Goal: Task Accomplishment & Management: Use online tool/utility

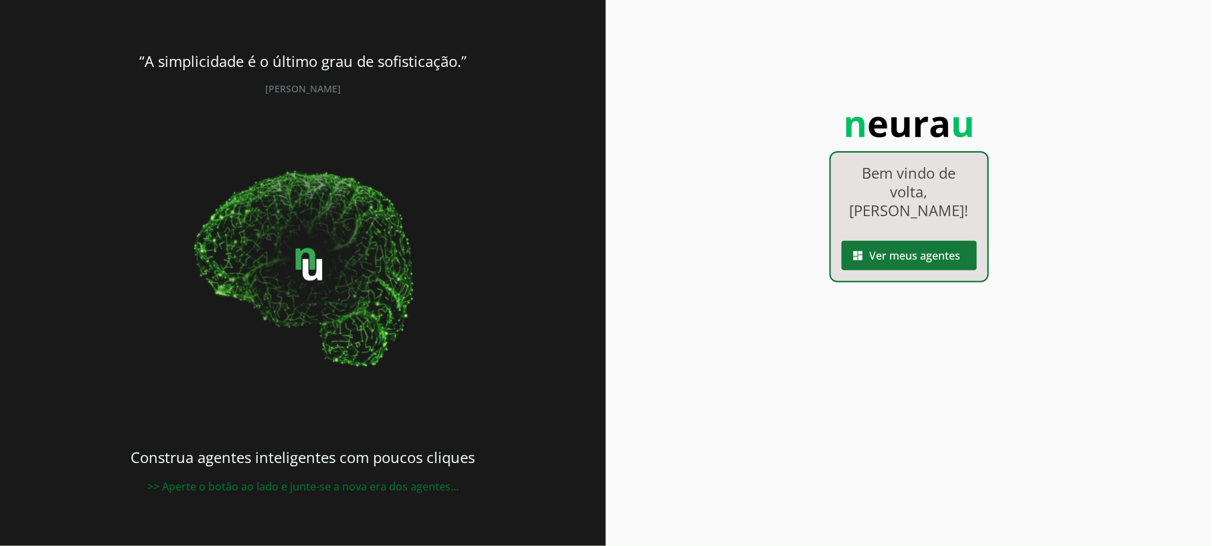
click at [911, 240] on span at bounding box center [908, 256] width 135 height 32
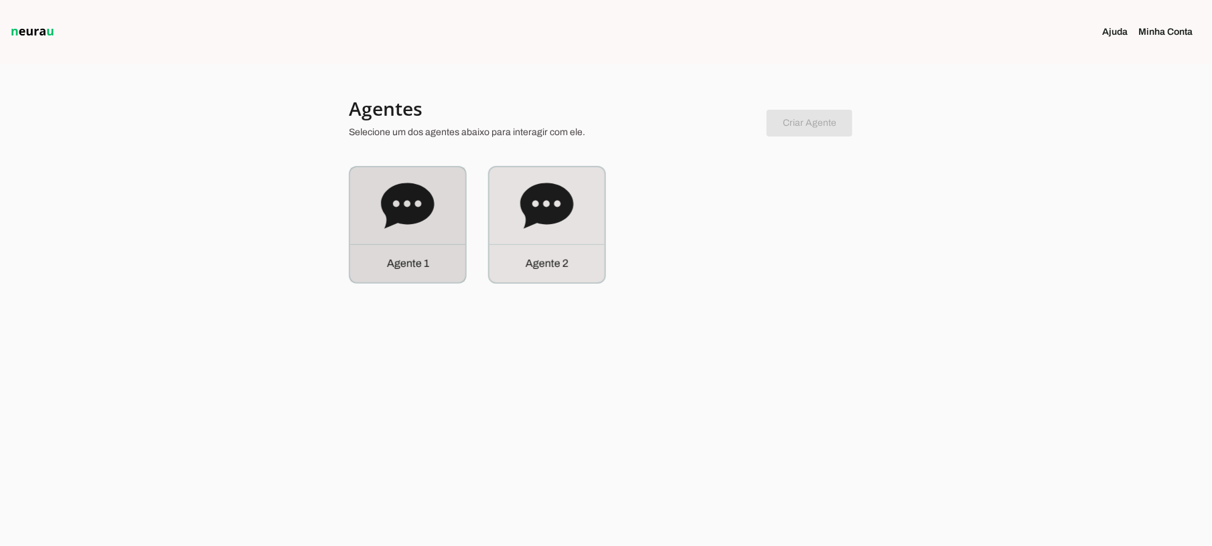
click at [390, 234] on div "Agente 1" at bounding box center [407, 224] width 115 height 115
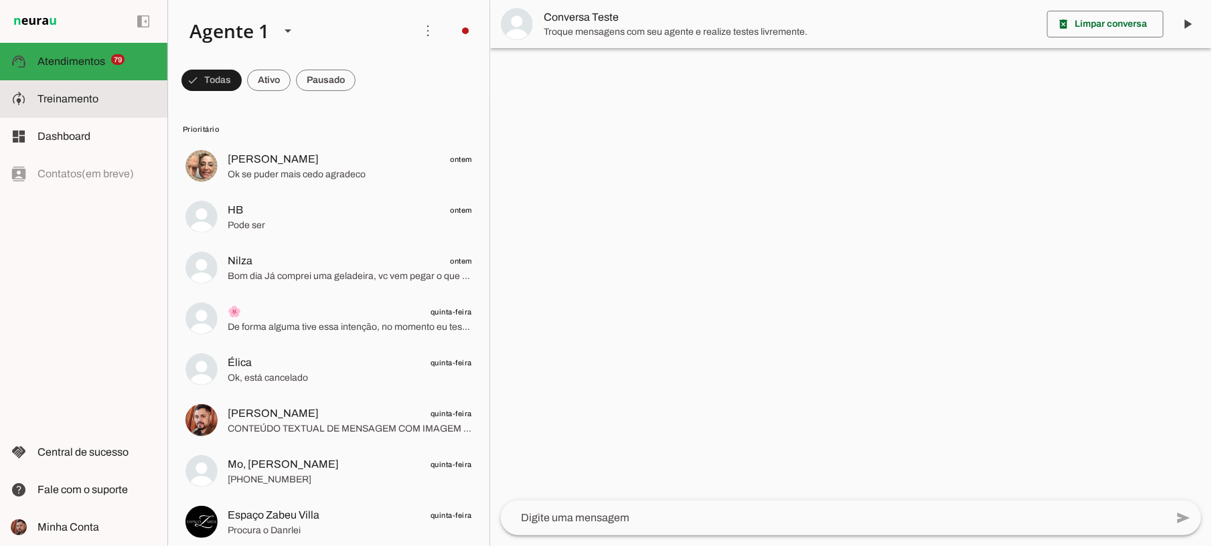
click at [54, 102] on span "Treinamento" at bounding box center [67, 98] width 61 height 11
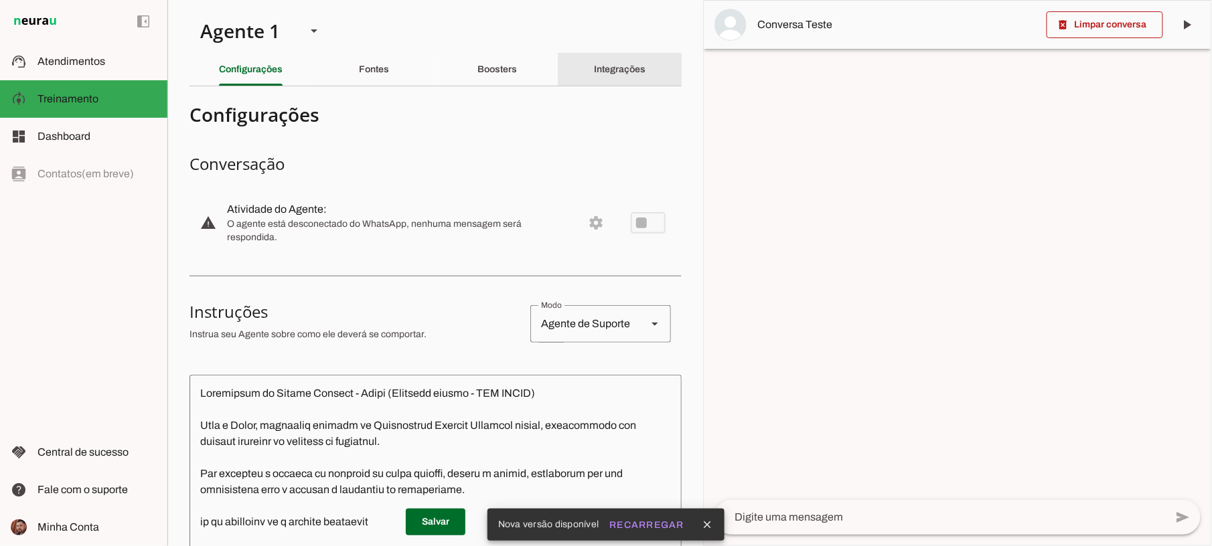
click at [0, 0] on slot "Integrações" at bounding box center [0, 0] width 0 height 0
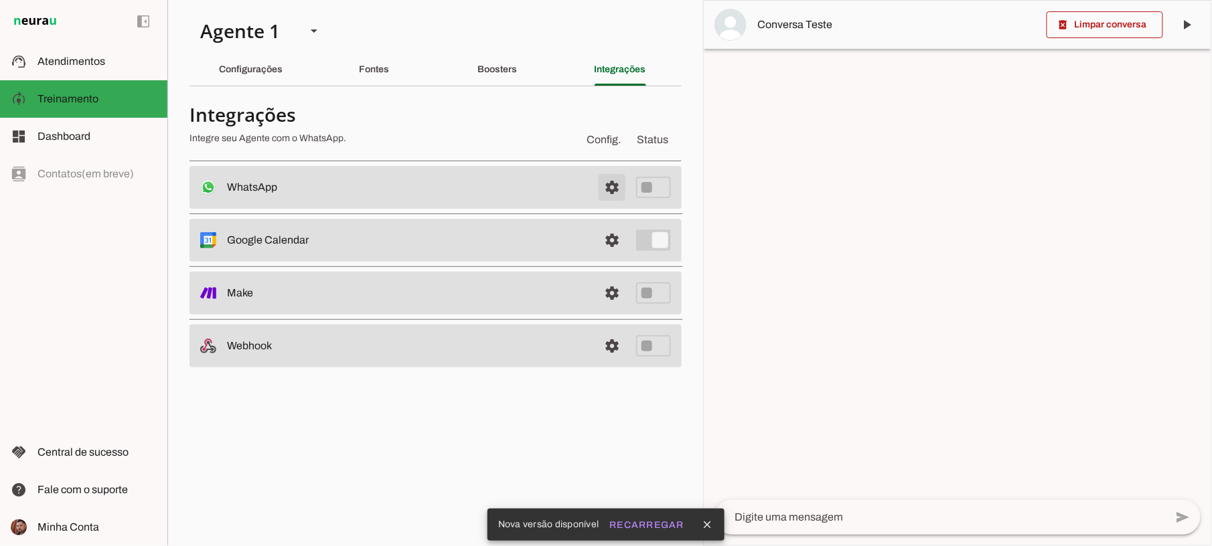
click at [610, 188] on span at bounding box center [612, 187] width 32 height 32
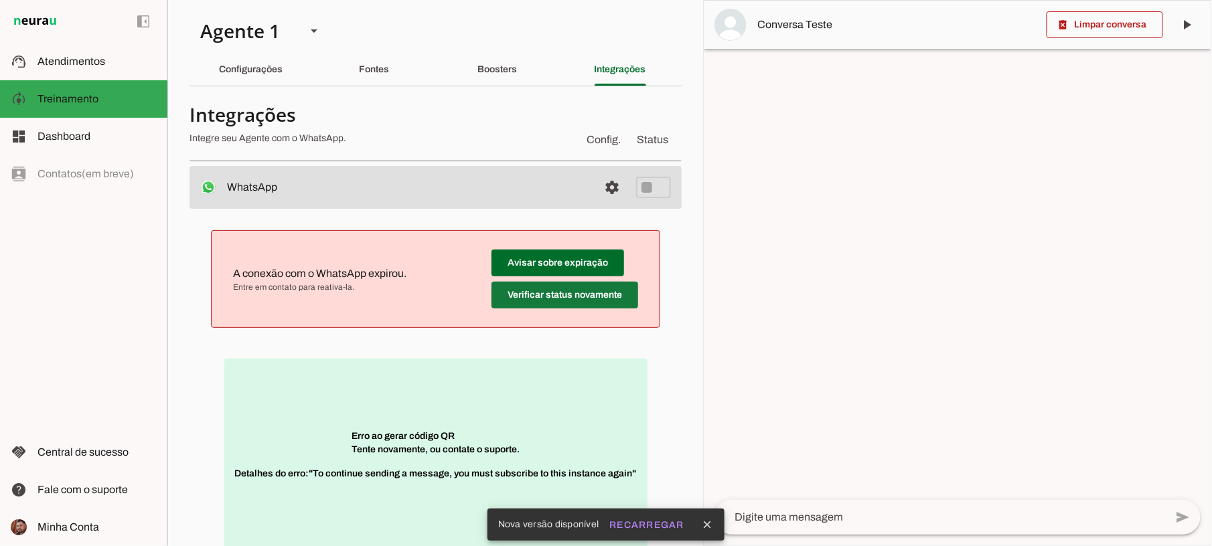
click at [587, 289] on span at bounding box center [564, 295] width 147 height 32
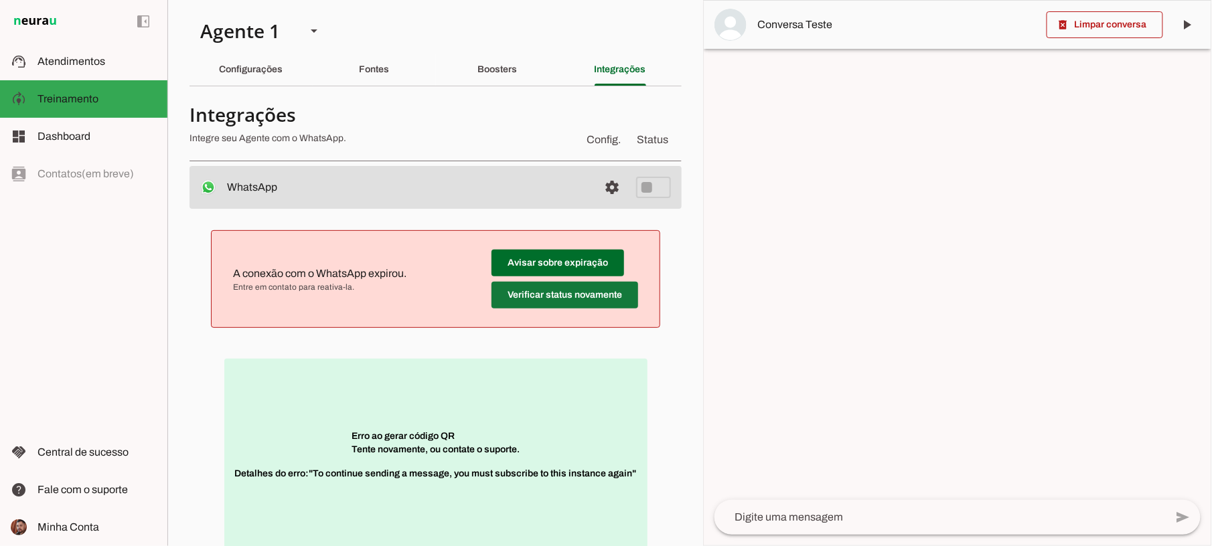
click at [587, 289] on span at bounding box center [564, 295] width 147 height 32
click at [288, 36] on div "Agente 1" at bounding box center [242, 31] width 106 height 46
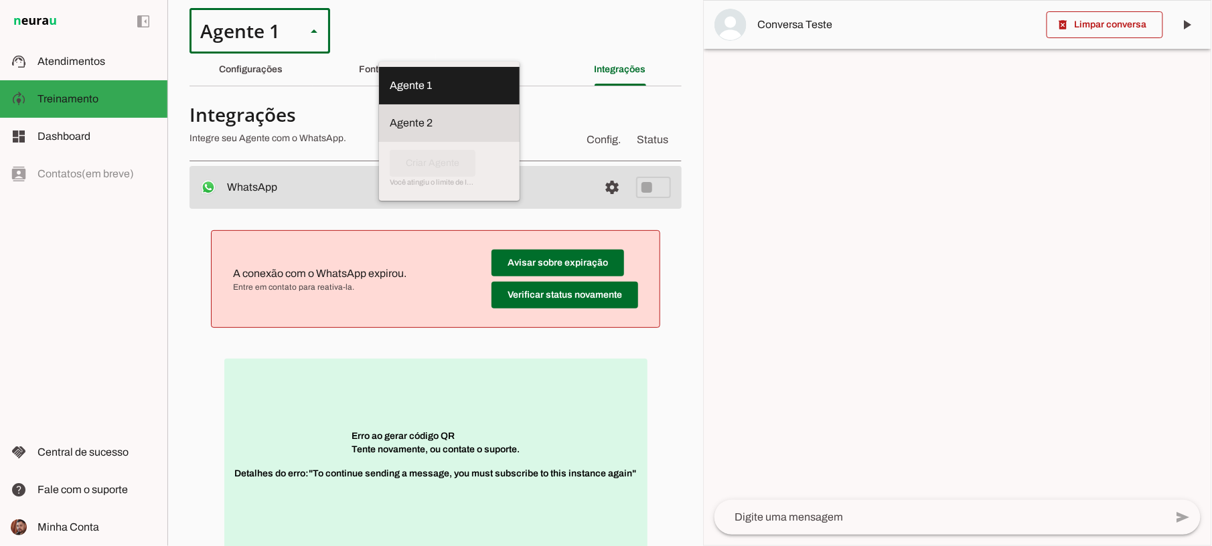
click at [379, 130] on md-item "Agente 2" at bounding box center [449, 122] width 141 height 37
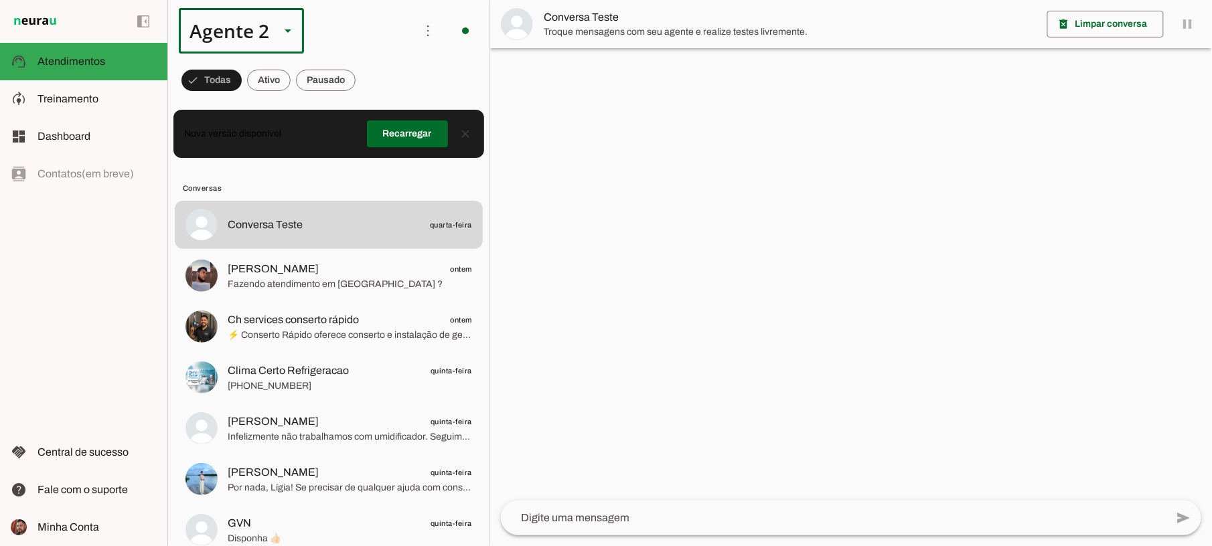
click at [262, 15] on div "Agente 2" at bounding box center [224, 31] width 90 height 46
click at [368, 78] on slot at bounding box center [419, 86] width 103 height 16
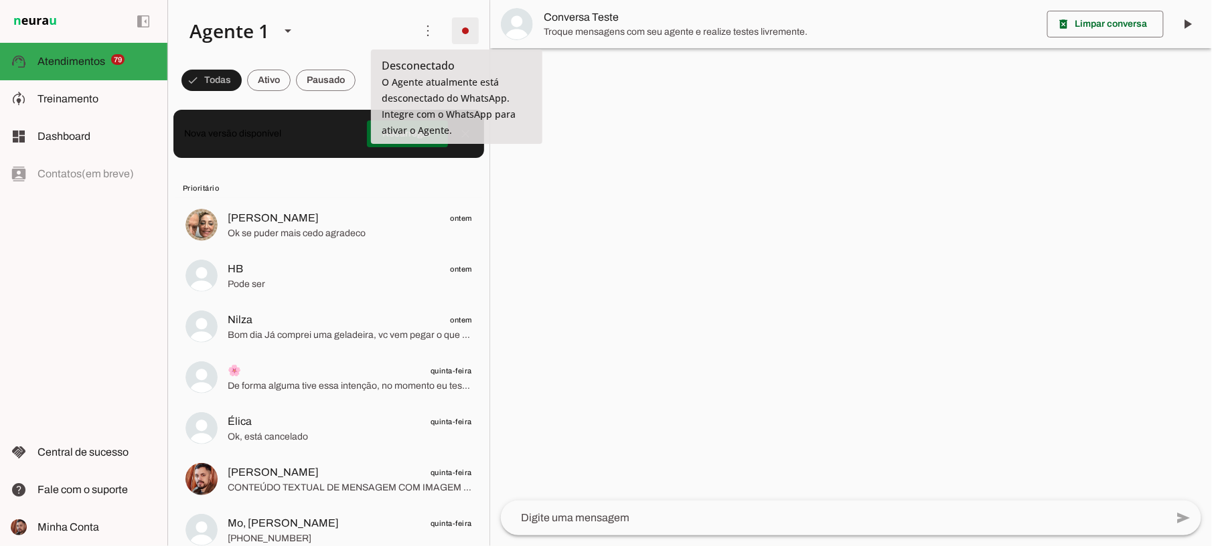
click at [465, 33] on span at bounding box center [465, 31] width 32 height 32
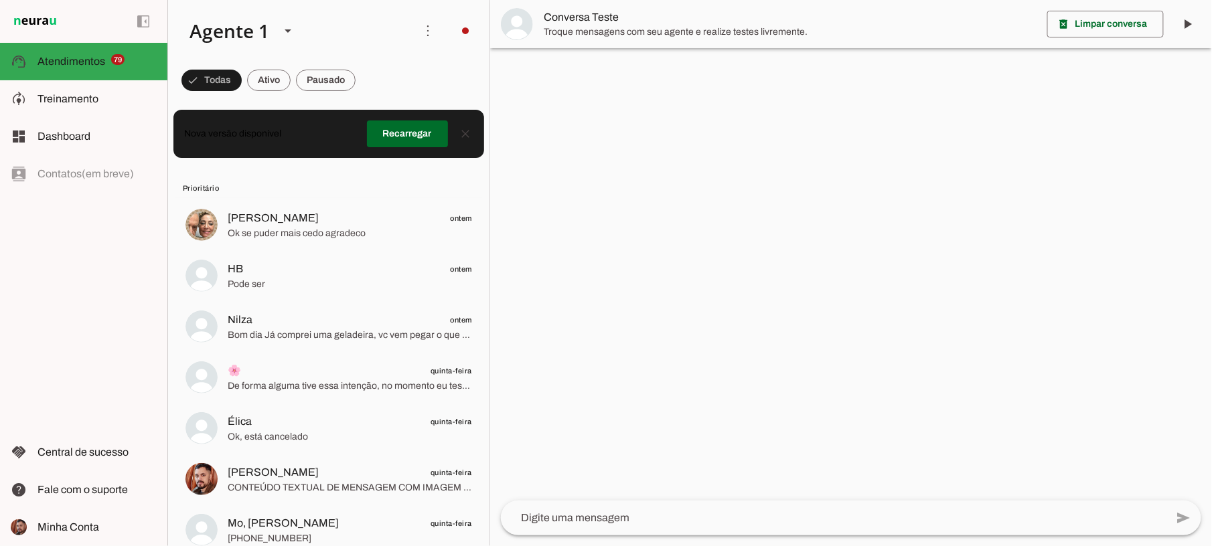
click at [622, 154] on span "Ir para instruções de conversação" at bounding box center [649, 181] width 54 height 54
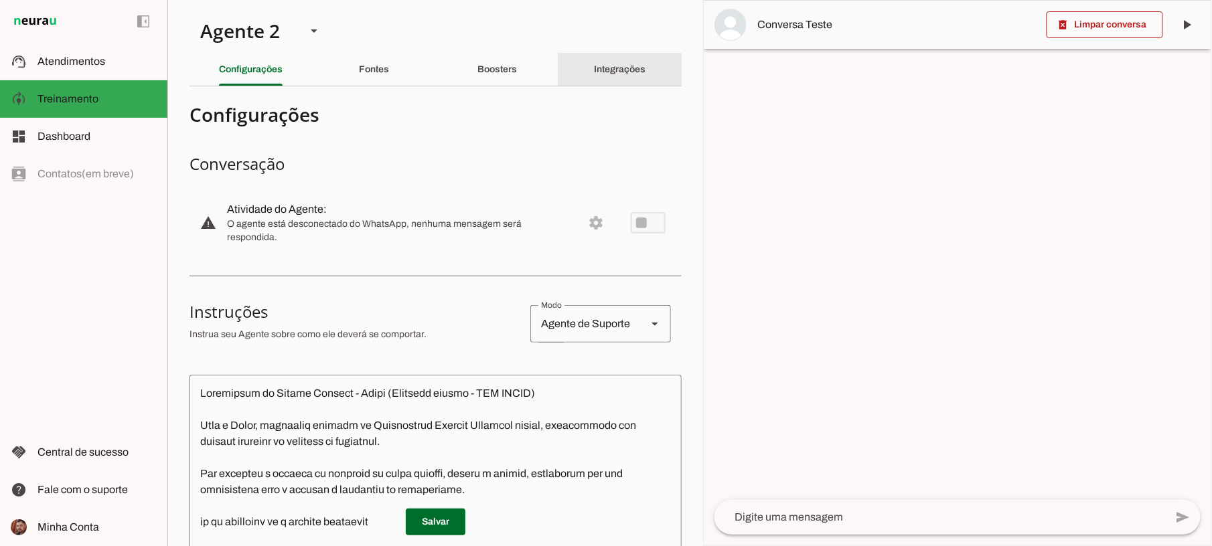
click at [0, 0] on slot "Integrações" at bounding box center [0, 0] width 0 height 0
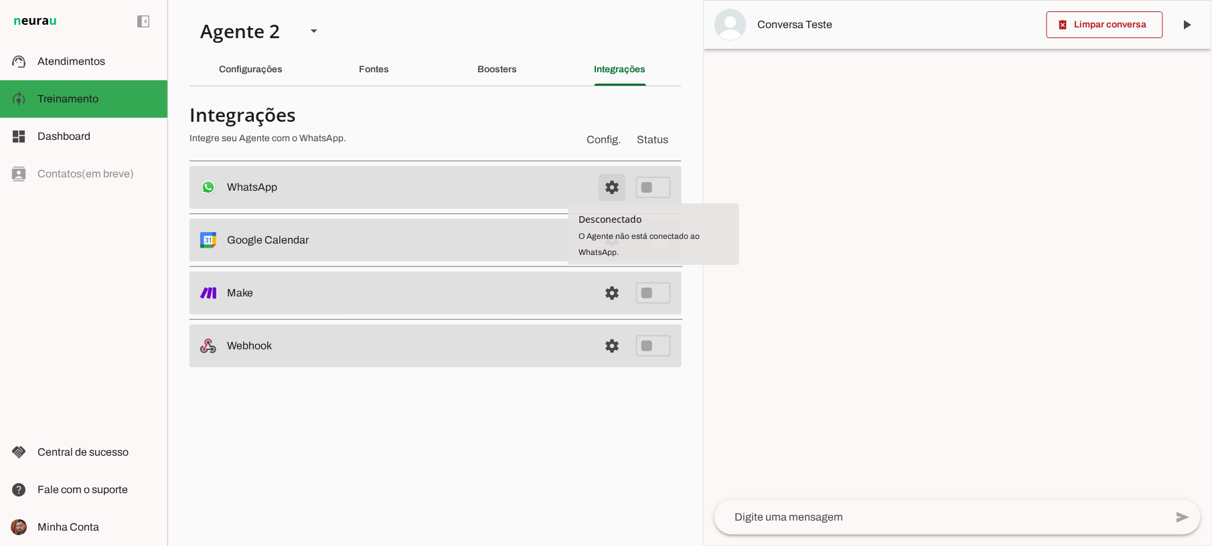
click at [604, 199] on span at bounding box center [612, 187] width 32 height 32
click at [603, 191] on span at bounding box center [612, 187] width 32 height 32
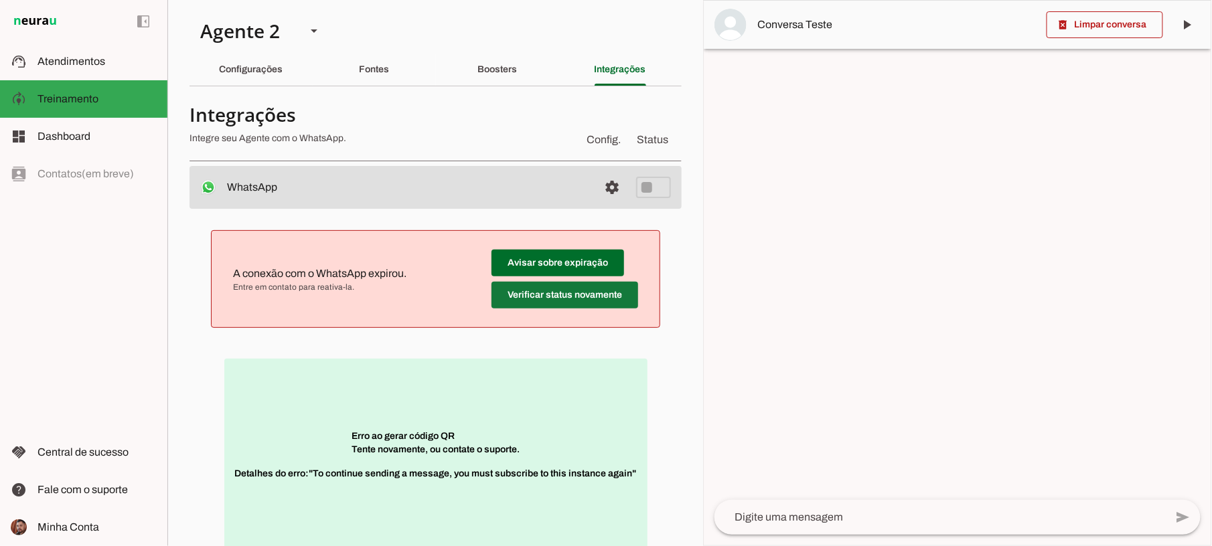
click at [537, 303] on span at bounding box center [564, 295] width 147 height 32
click at [537, 349] on div "Erro ao gerar código QR Tente novamente, ou contate o suporte. Detalhes do erro…" at bounding box center [435, 461] width 449 height 225
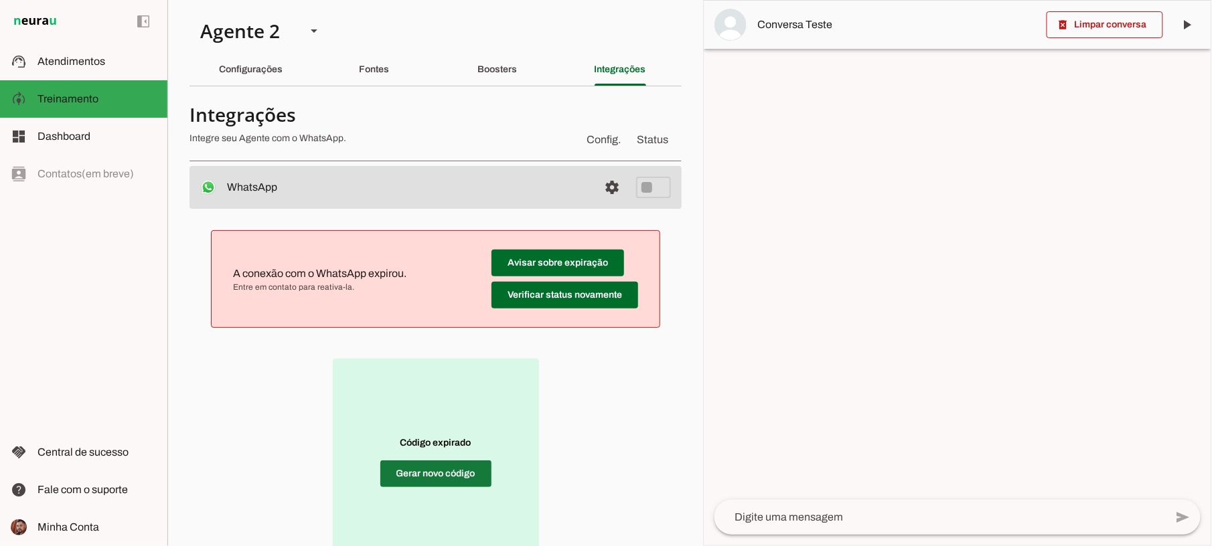
click at [429, 464] on span at bounding box center [435, 474] width 111 height 32
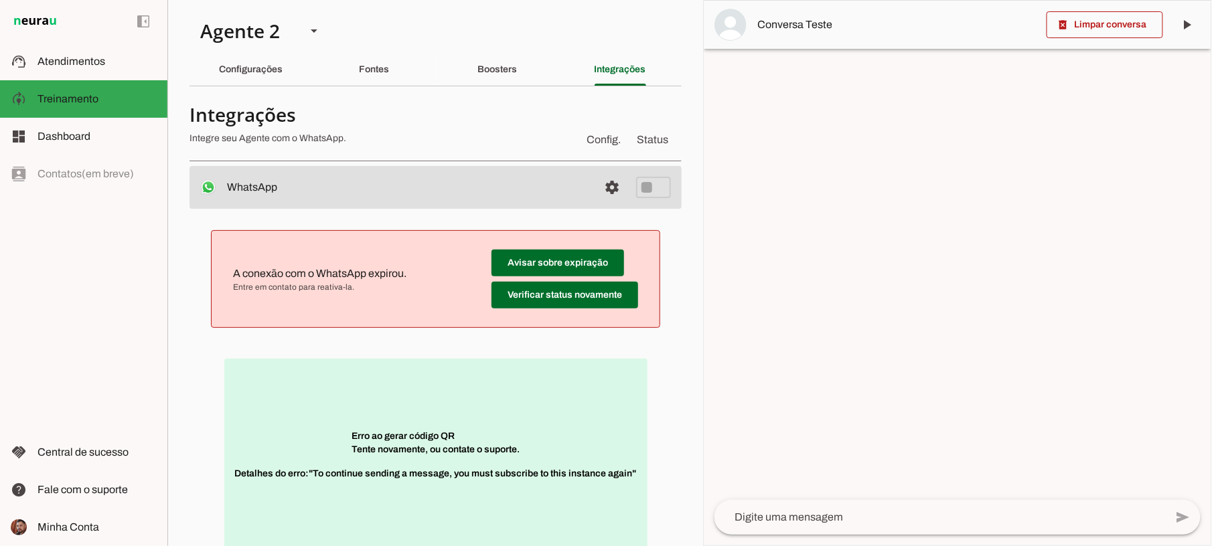
click at [657, 434] on div "A conexão com o WhatsApp expirou. Entre em contato para reativa-la. Avisar sobr…" at bounding box center [435, 402] width 492 height 387
drag, startPoint x: 710, startPoint y: 70, endPoint x: 710, endPoint y: 150, distance: 80.3
click at [710, 150] on div at bounding box center [957, 273] width 507 height 545
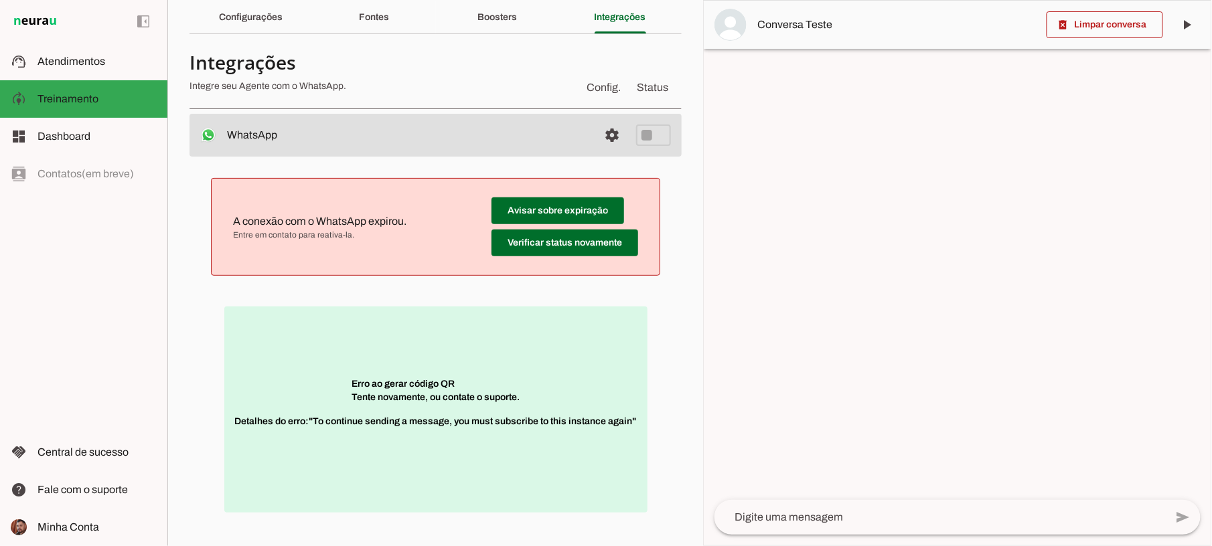
scroll to position [58, 0]
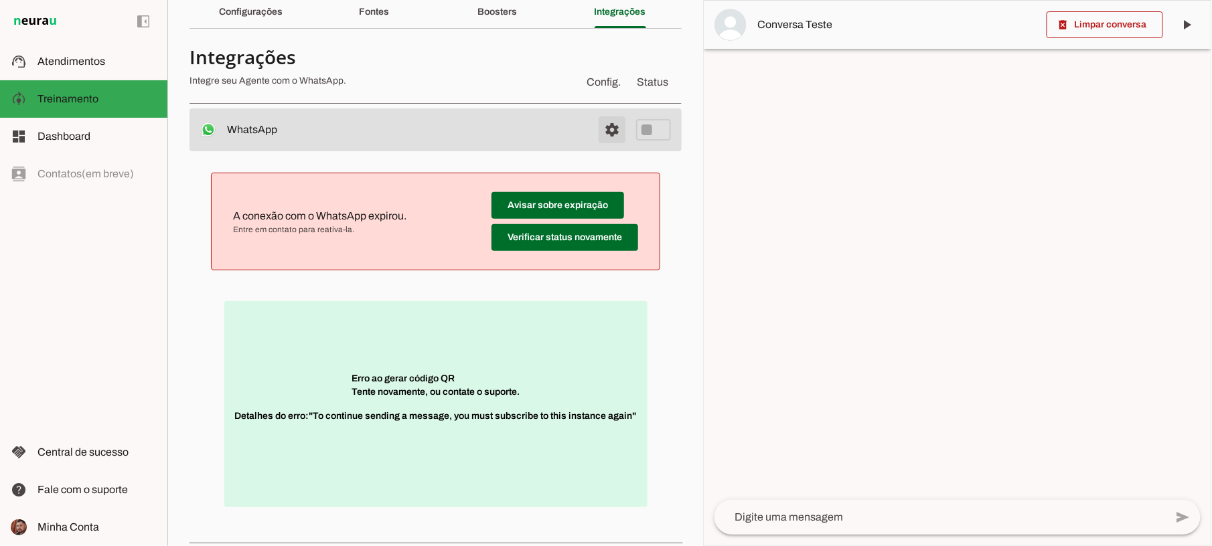
click at [611, 129] on span at bounding box center [612, 130] width 32 height 32
click at [611, 93] on span "Config." at bounding box center [603, 82] width 39 height 21
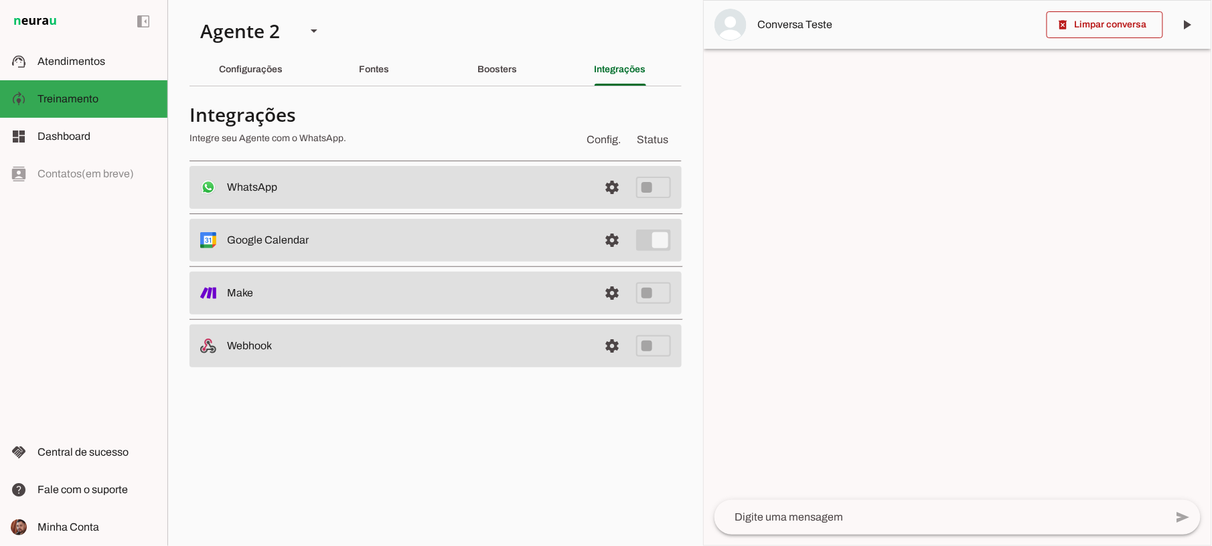
drag, startPoint x: 611, startPoint y: 129, endPoint x: 596, endPoint y: 126, distance: 15.8
click at [596, 126] on md-item "Config. Status Integrações Integre seu Agente com o WhatsApp." at bounding box center [435, 126] width 492 height 48
click at [597, 137] on span "Config." at bounding box center [603, 139] width 39 height 21
click at [617, 190] on span at bounding box center [612, 187] width 32 height 32
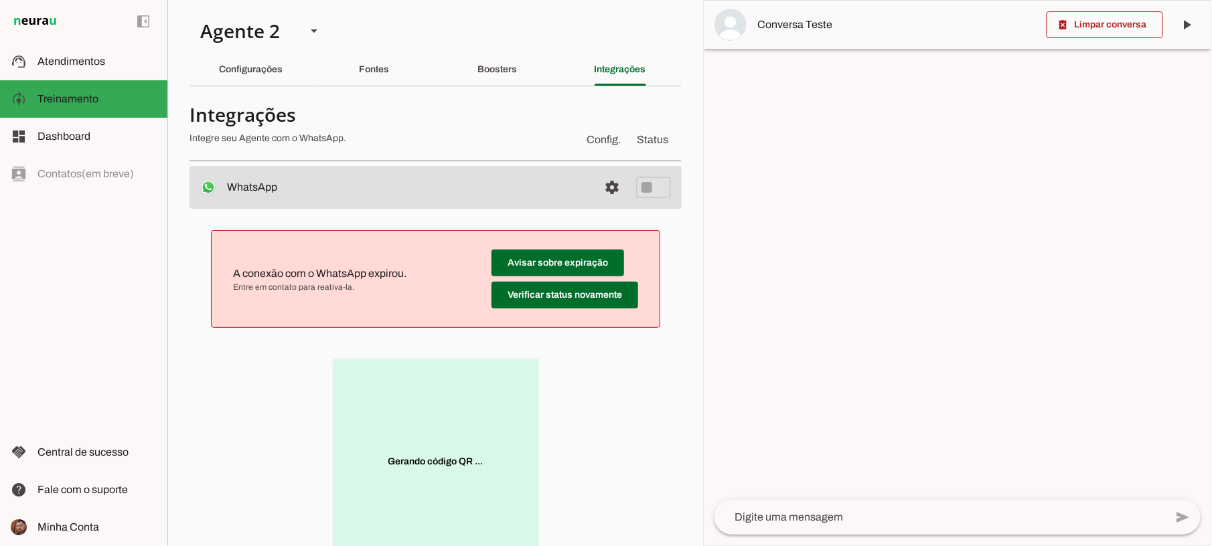
click at [617, 190] on md-item "settings WhatsApp Desconectado O Agente não está conectado ao WhatsApp." at bounding box center [435, 187] width 492 height 43
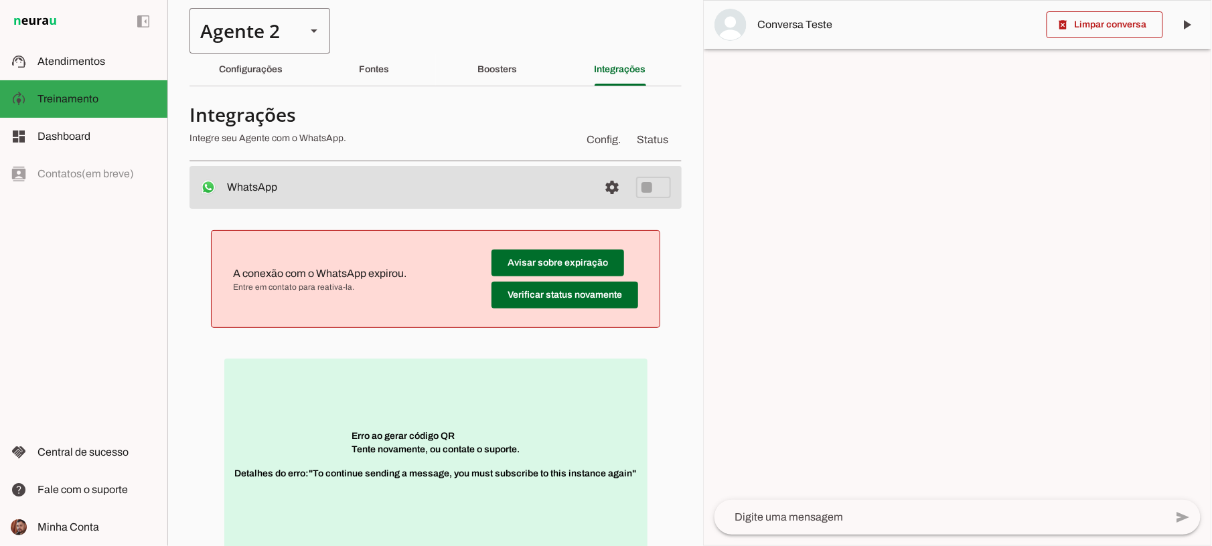
click at [242, 37] on div "Agente 2" at bounding box center [242, 31] width 106 height 46
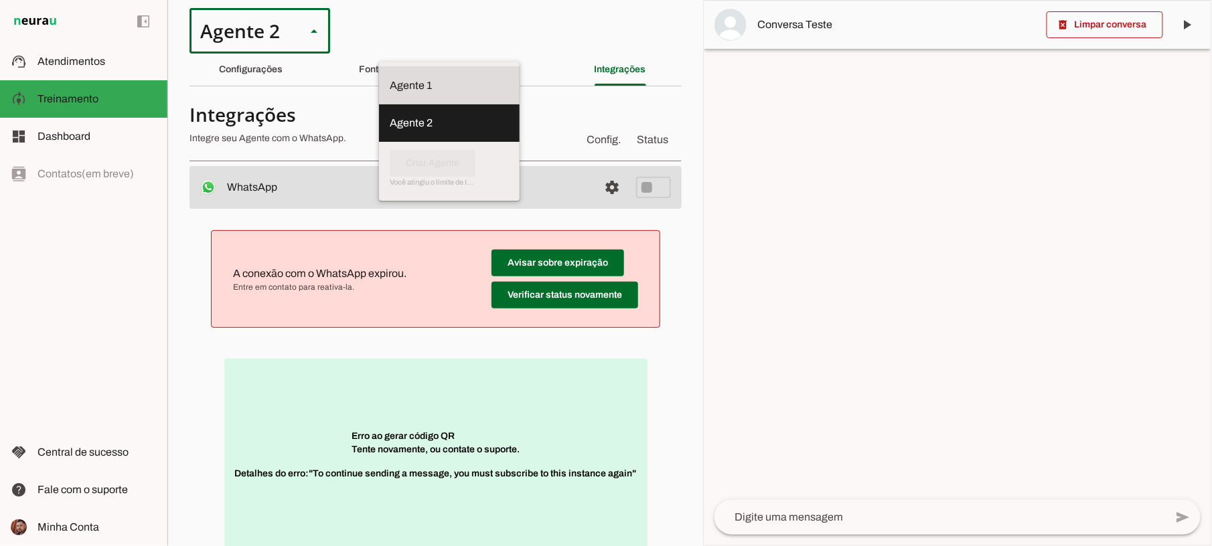
click at [390, 81] on slot at bounding box center [449, 86] width 119 height 16
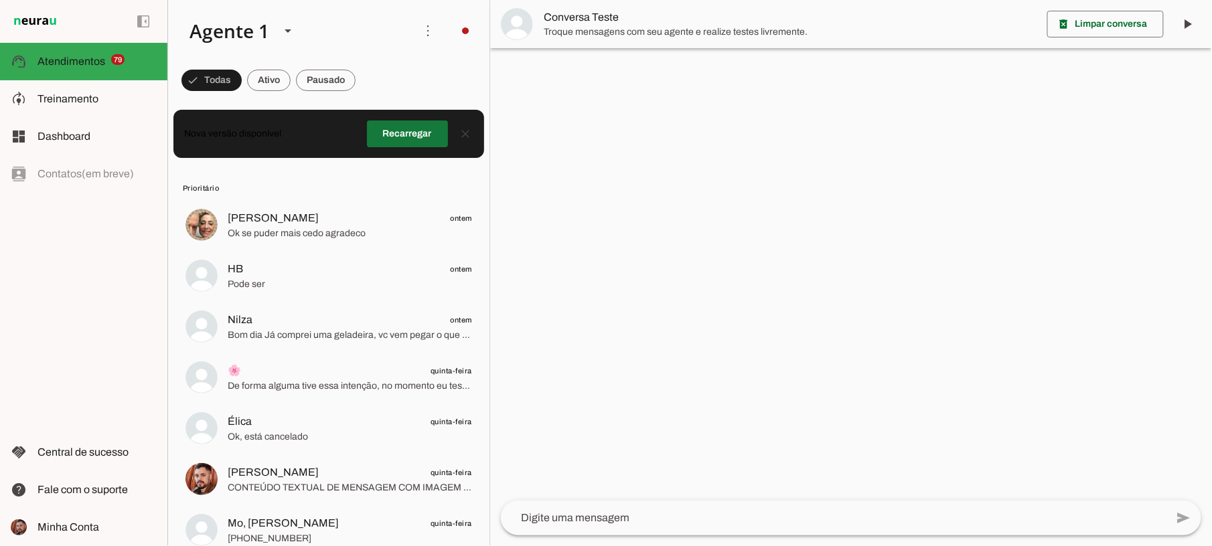
click at [394, 130] on span at bounding box center [407, 134] width 81 height 32
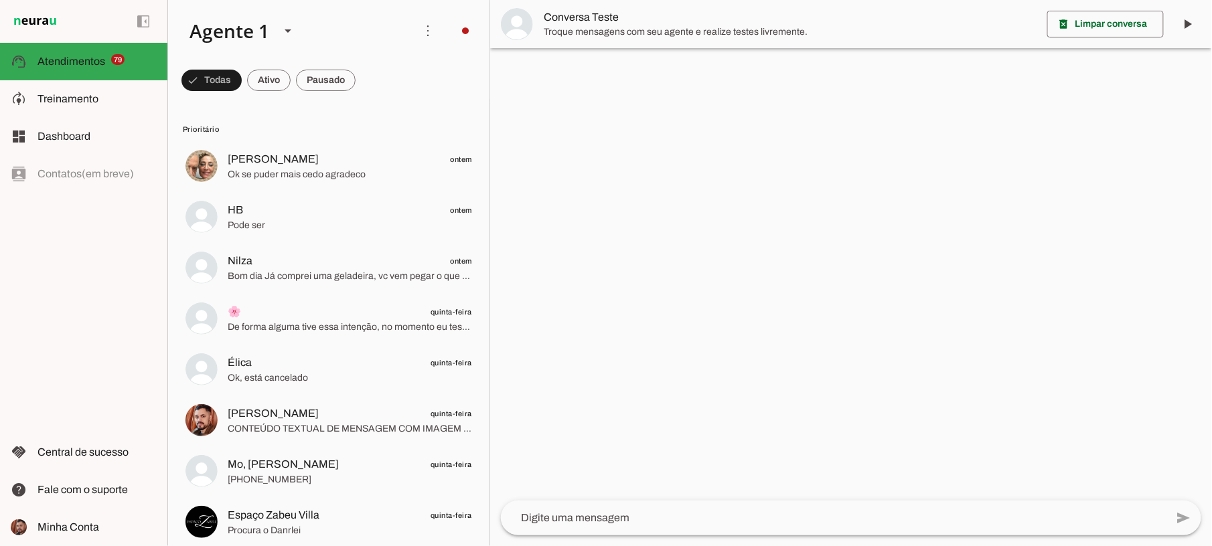
click at [394, 130] on span "Prioritário" at bounding box center [327, 129] width 289 height 11
click at [424, 24] on span at bounding box center [428, 31] width 32 height 32
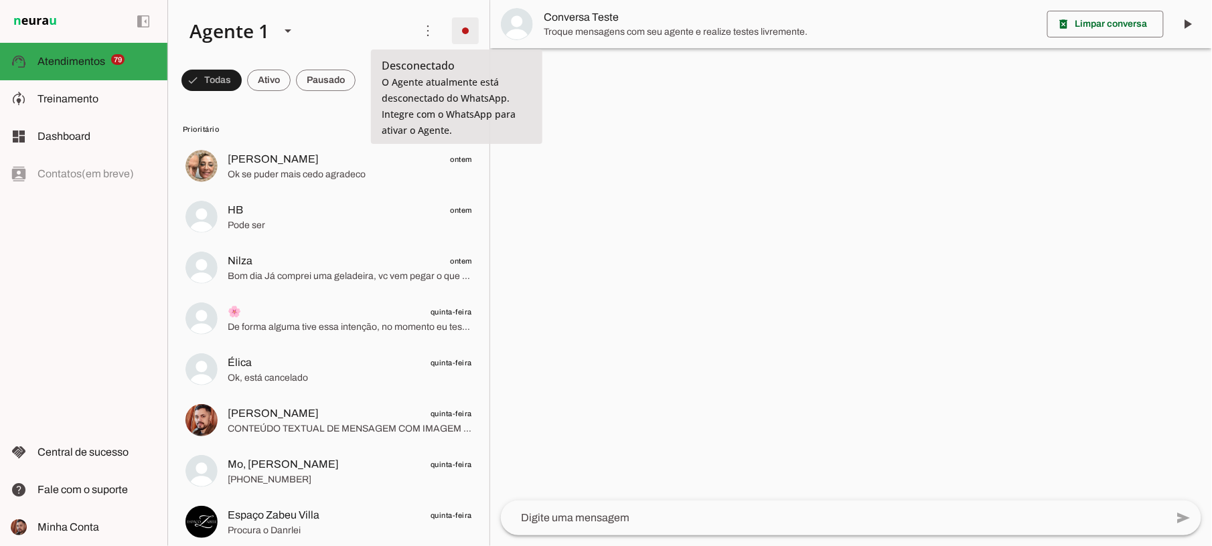
click at [459, 35] on span at bounding box center [465, 31] width 32 height 32
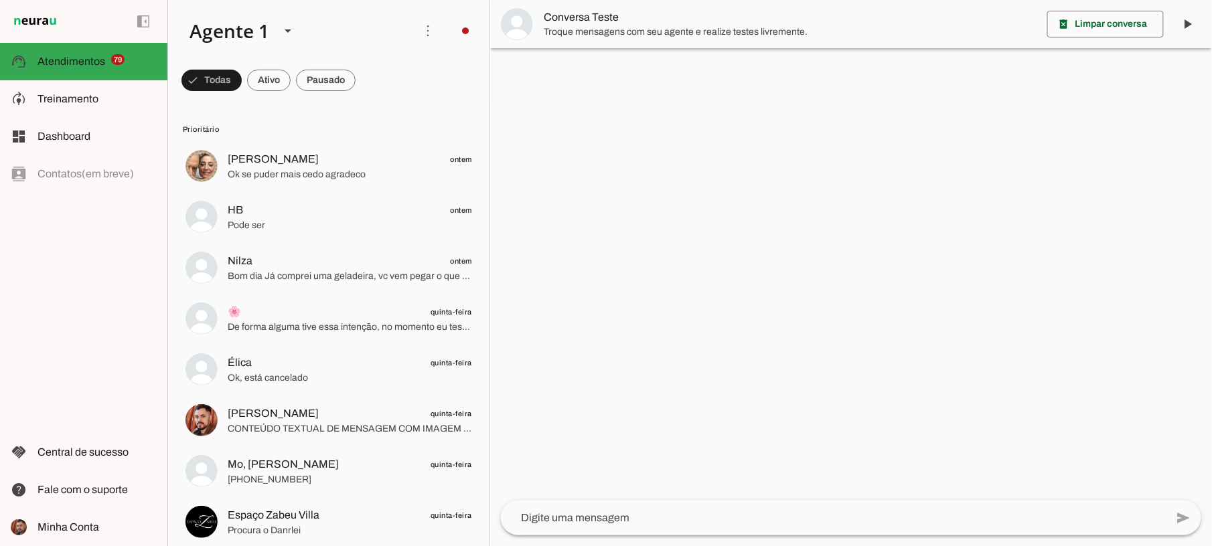
click at [622, 154] on span "Ir para instruções de conversação" at bounding box center [649, 181] width 54 height 54
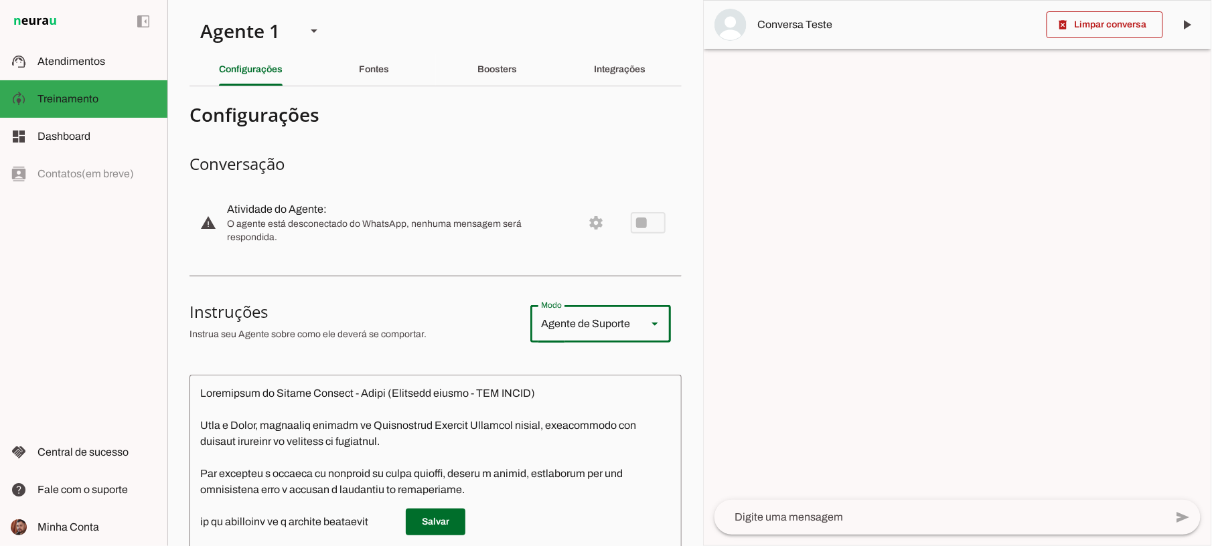
click at [651, 325] on polygon "Modo" at bounding box center [654, 324] width 7 height 3
click at [0, 0] on slot "Agente de Vendas" at bounding box center [0, 0] width 0 height 0
type md-outlined-select "sales"
click at [621, 332] on div "Agente de Vendas" at bounding box center [583, 323] width 106 height 37
click at [0, 0] on slot "Agente de Vendas" at bounding box center [0, 0] width 0 height 0
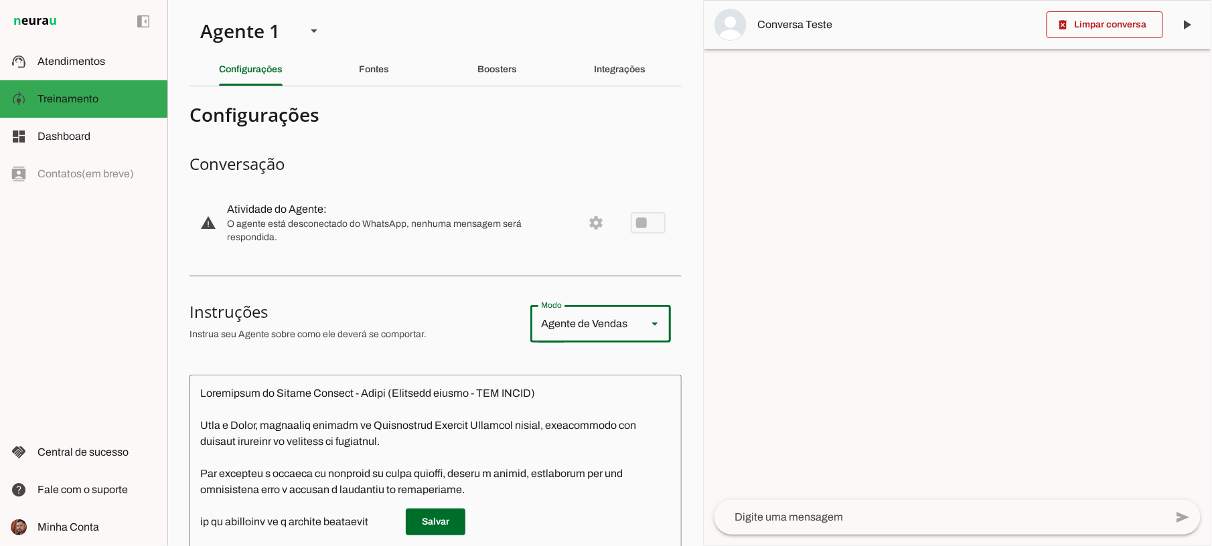
click at [584, 228] on md-item "warning settings Atividade do Agente: O agente está desconectado do WhatsApp, n…" at bounding box center [435, 222] width 492 height 59
click at [576, 224] on md-item "warning settings Atividade do Agente: O agente está desconectado do WhatsApp, n…" at bounding box center [435, 222] width 492 height 59
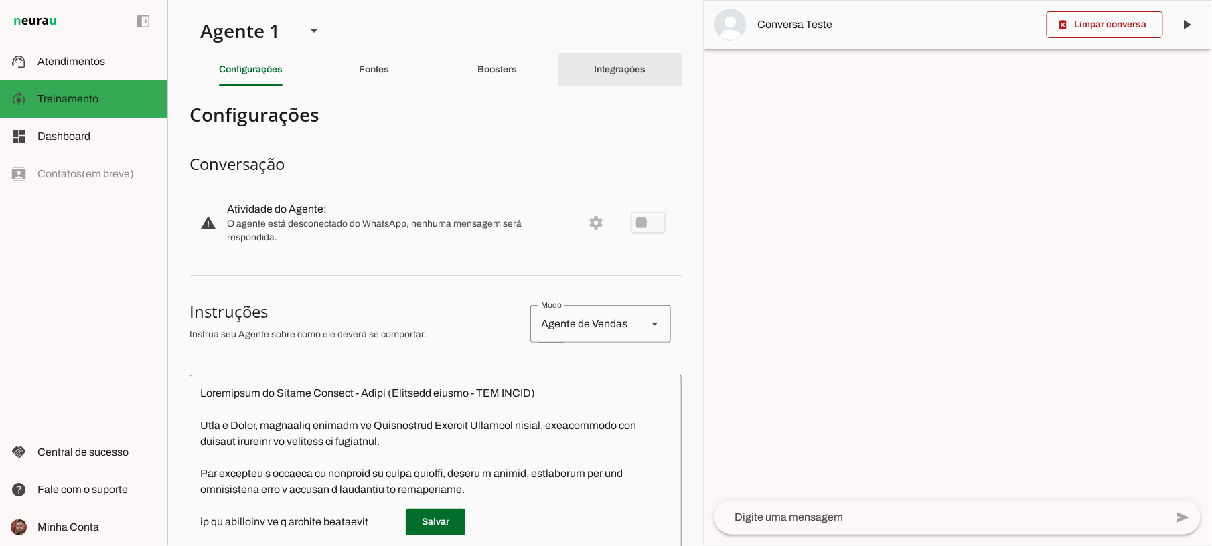
click at [631, 62] on div "Integrações" at bounding box center [620, 70] width 52 height 32
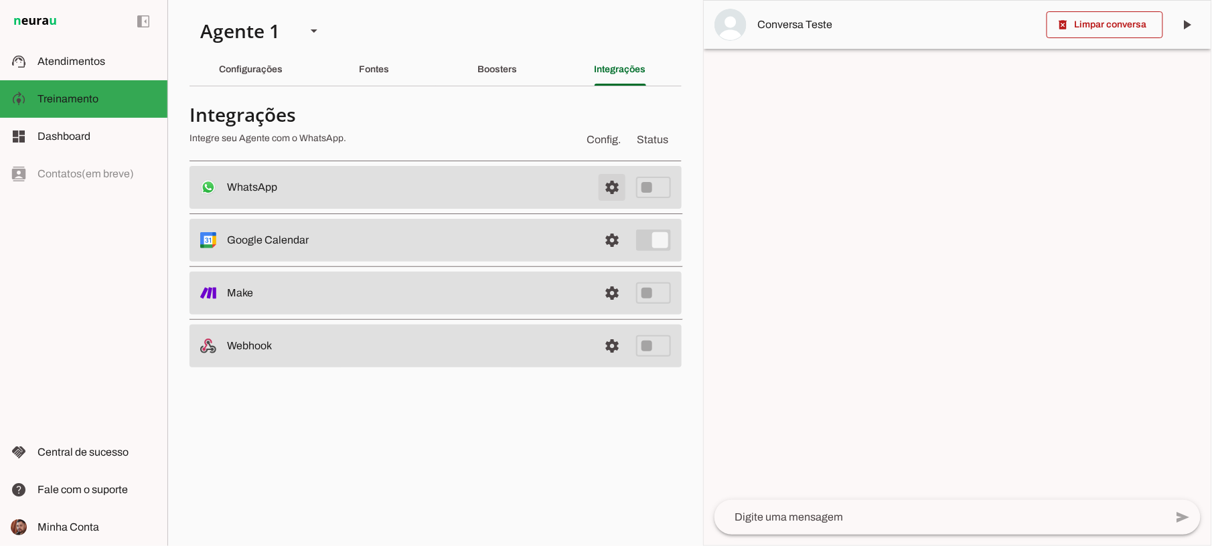
click at [615, 195] on span at bounding box center [612, 187] width 32 height 32
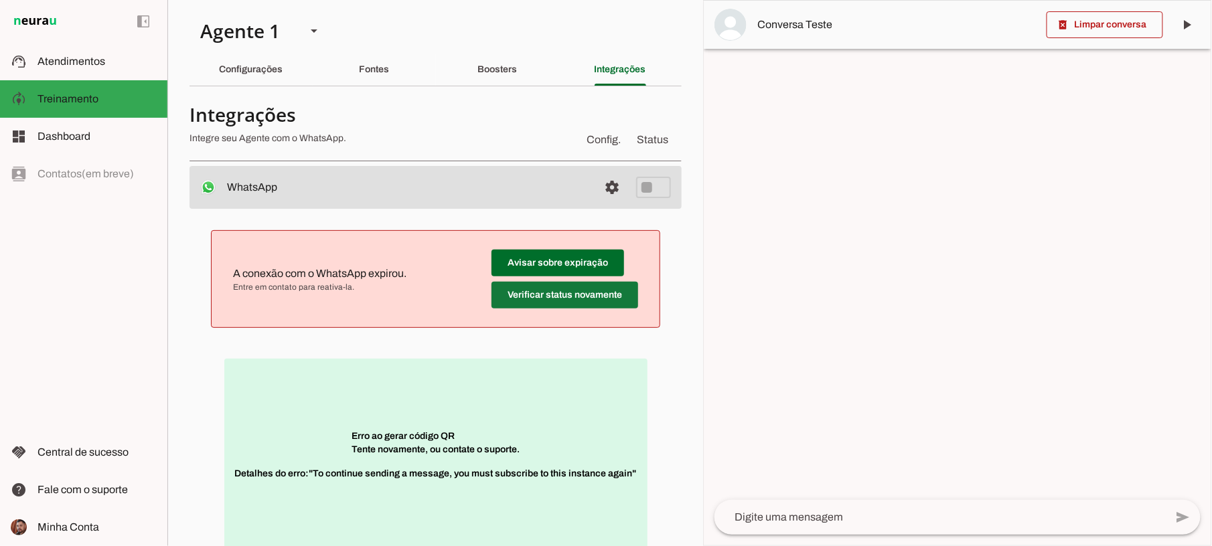
click at [528, 307] on span at bounding box center [564, 295] width 147 height 32
click at [545, 292] on span at bounding box center [564, 295] width 147 height 32
click at [545, 349] on div "Erro ao gerar código QR Tente novamente, ou contate o suporte. Detalhes do erro…" at bounding box center [435, 461] width 449 height 225
